Goal: Navigation & Orientation: Find specific page/section

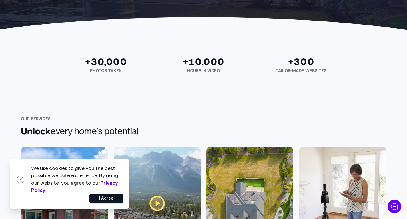
scroll to position [1528, 0]
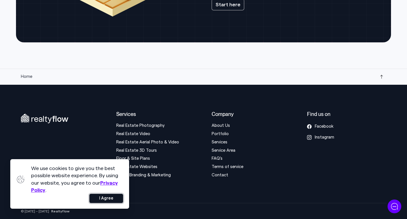
click at [109, 198] on button "I Agree" at bounding box center [106, 198] width 34 height 9
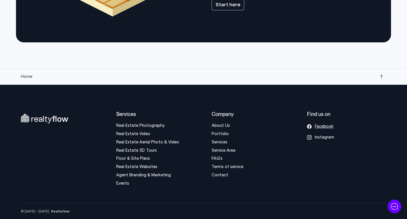
click at [312, 127] on icon at bounding box center [309, 126] width 5 height 5
click at [325, 129] on span "Facebook" at bounding box center [324, 126] width 19 height 5
click at [317, 140] on span "Instagram" at bounding box center [324, 137] width 19 height 5
click at [221, 127] on link "About Us" at bounding box center [221, 125] width 18 height 4
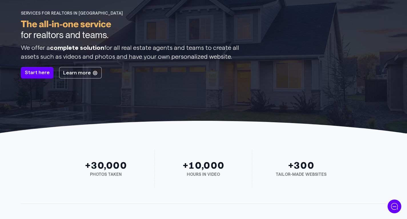
scroll to position [0, 0]
